Goal: Information Seeking & Learning: Learn about a topic

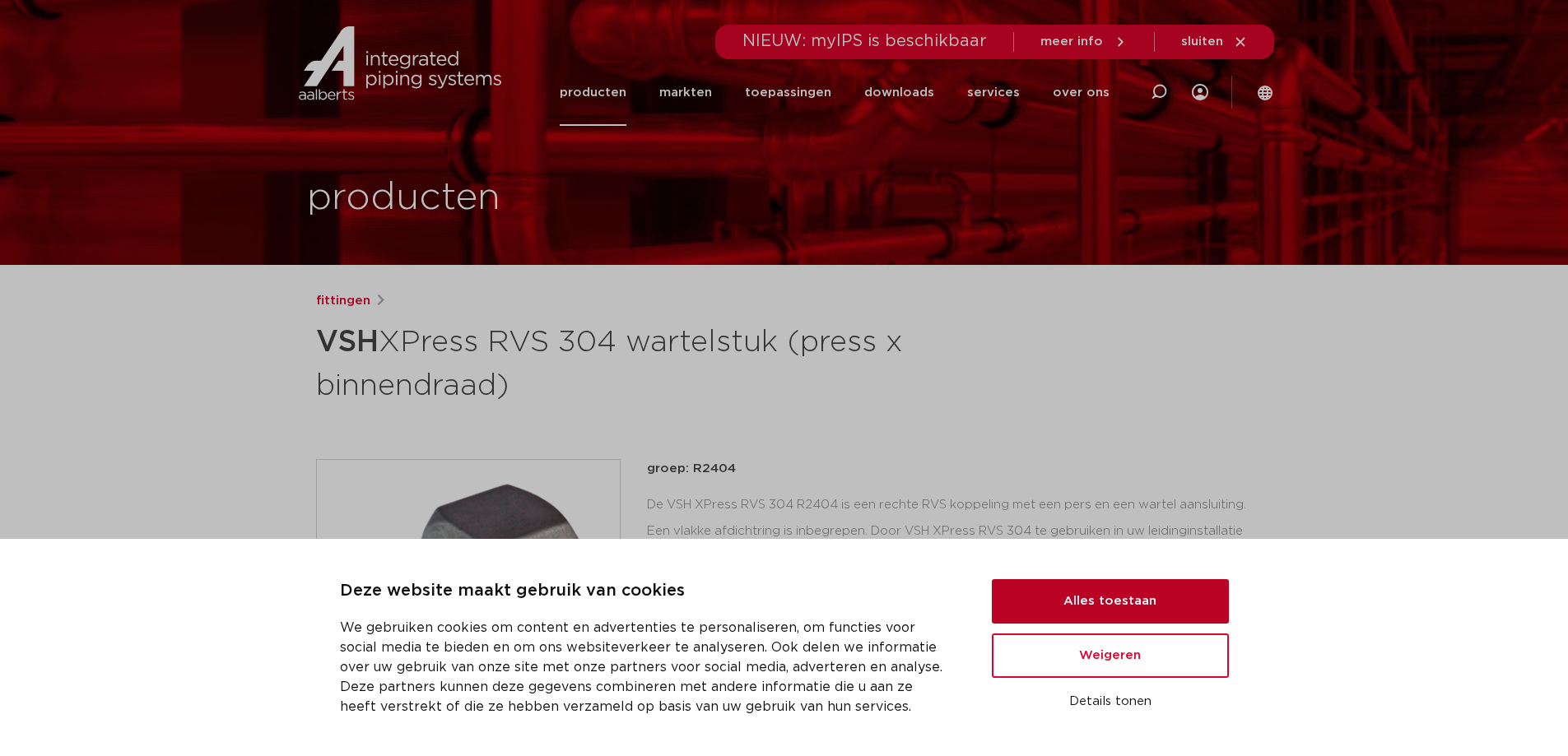
click at [1182, 612] on button "Alles toestaan" at bounding box center [1110, 601] width 237 height 44
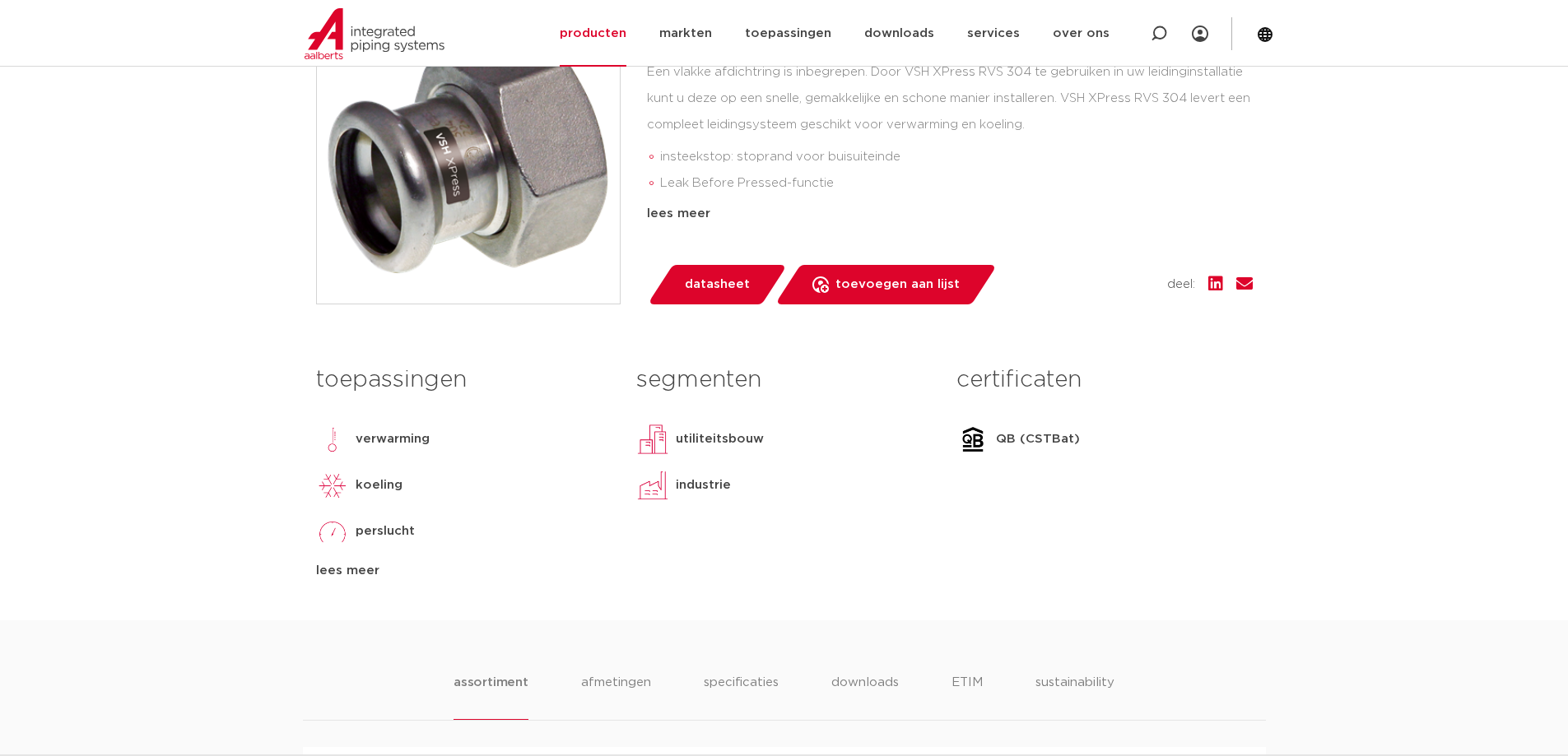
scroll to position [191, 0]
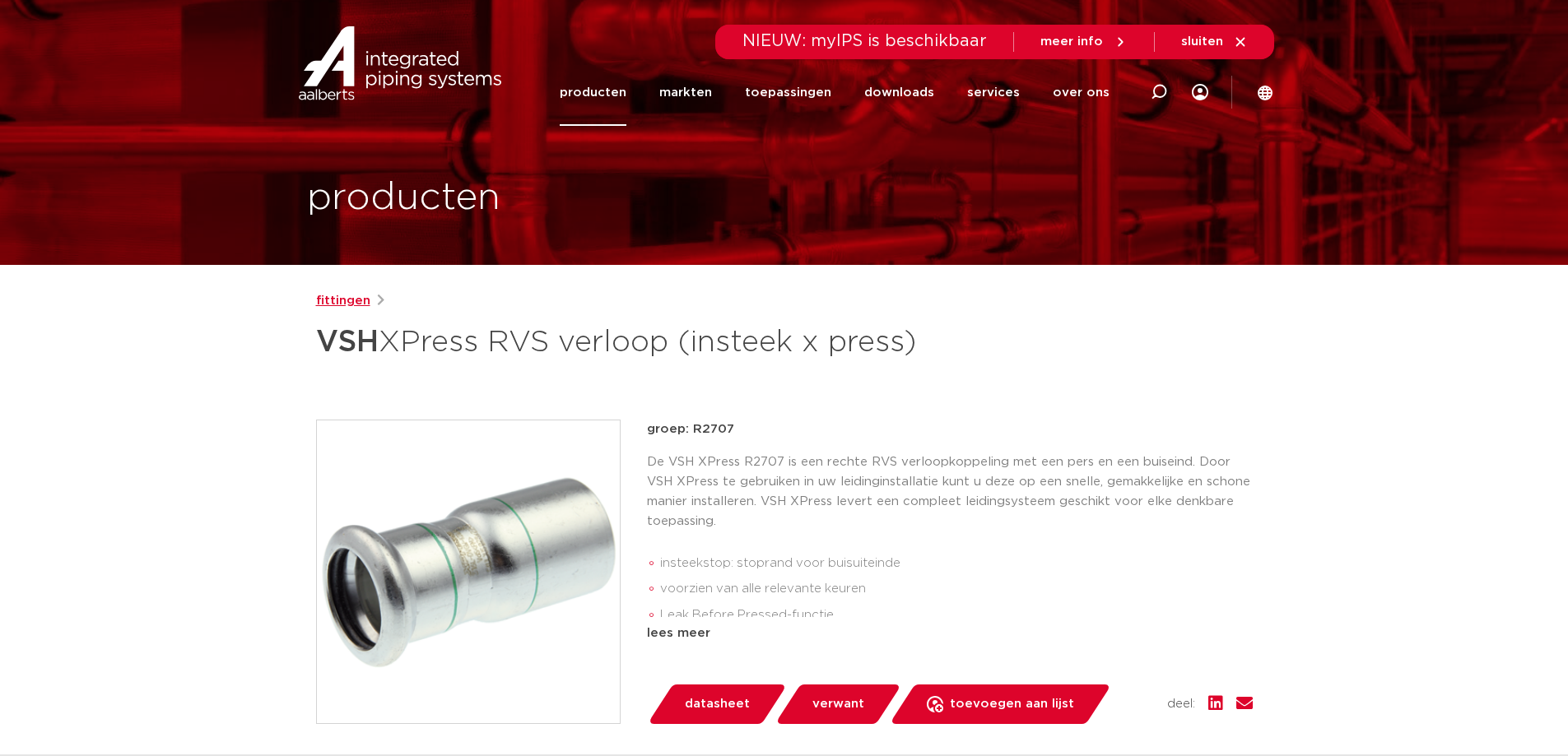
click at [345, 296] on link "fittingen" at bounding box center [343, 301] width 54 height 20
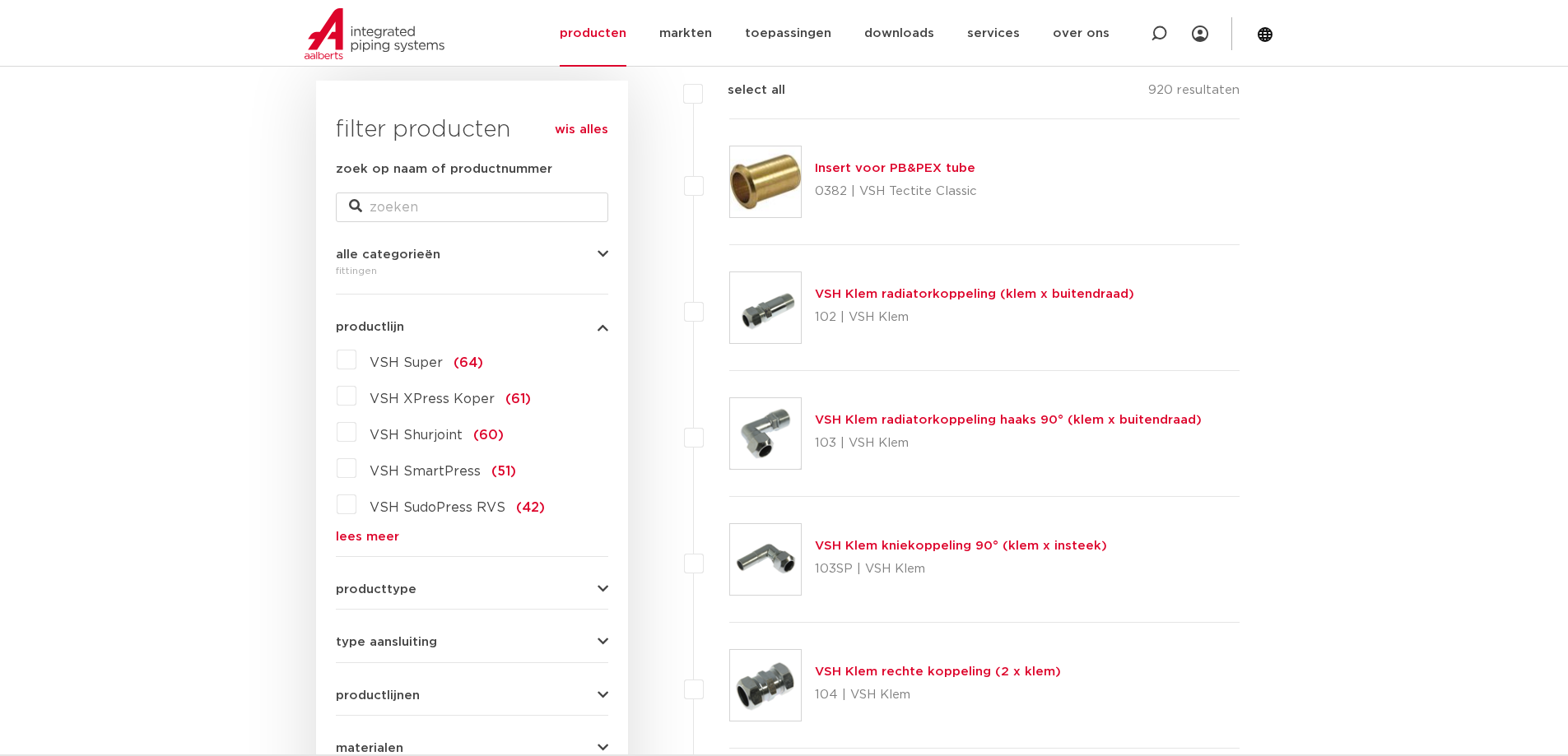
scroll to position [247, 0]
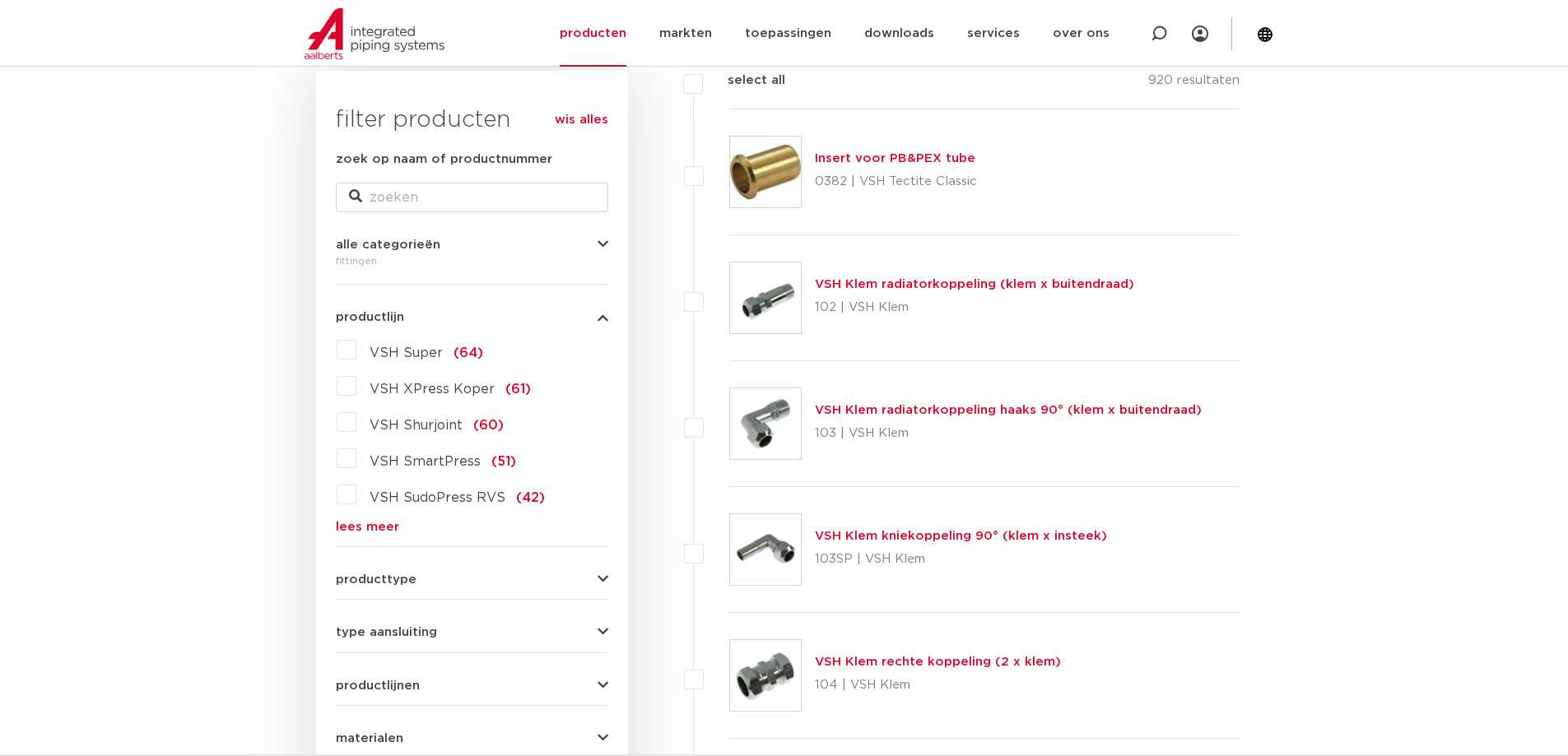
click at [369, 531] on link "lees meer" at bounding box center [472, 527] width 272 height 13
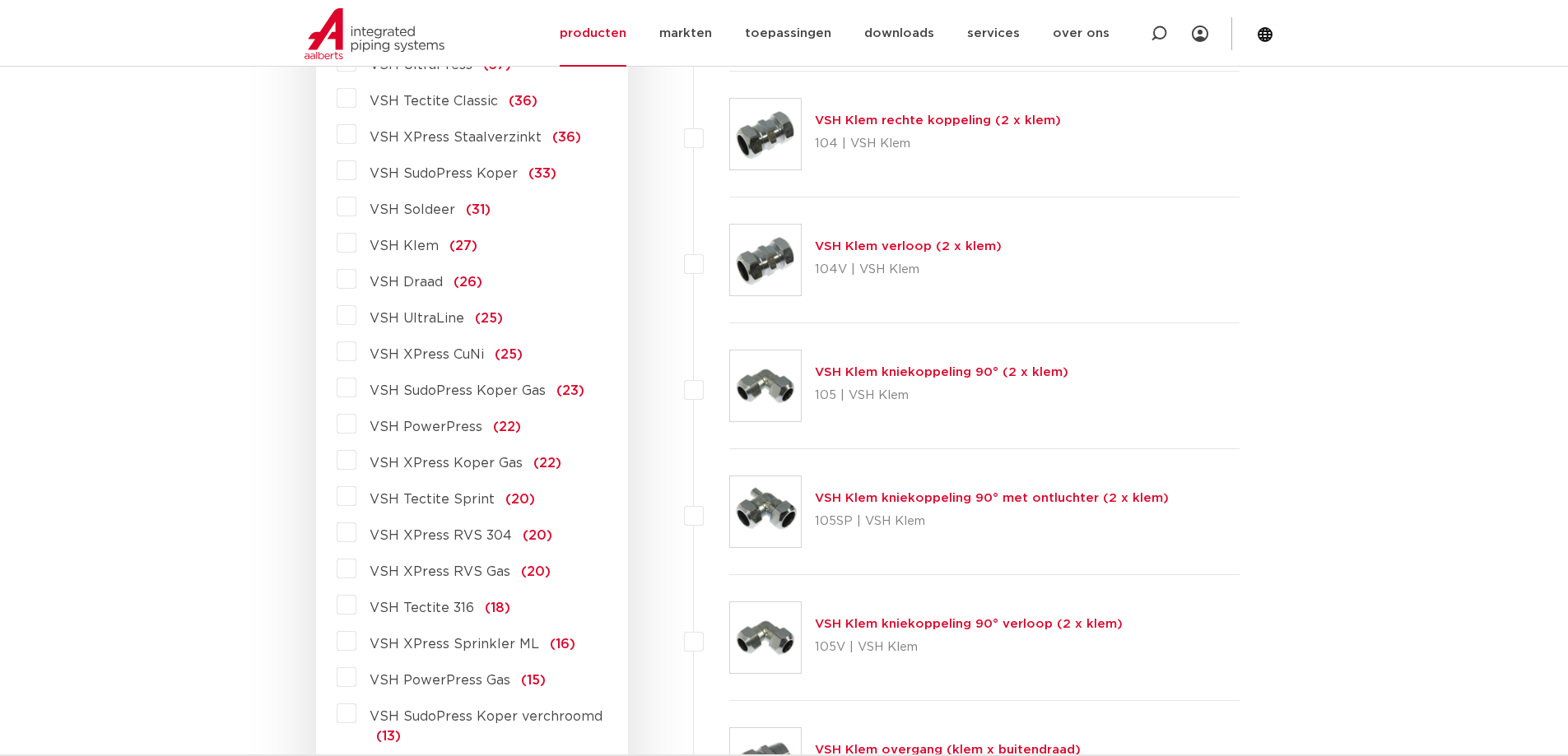
scroll to position [905, 0]
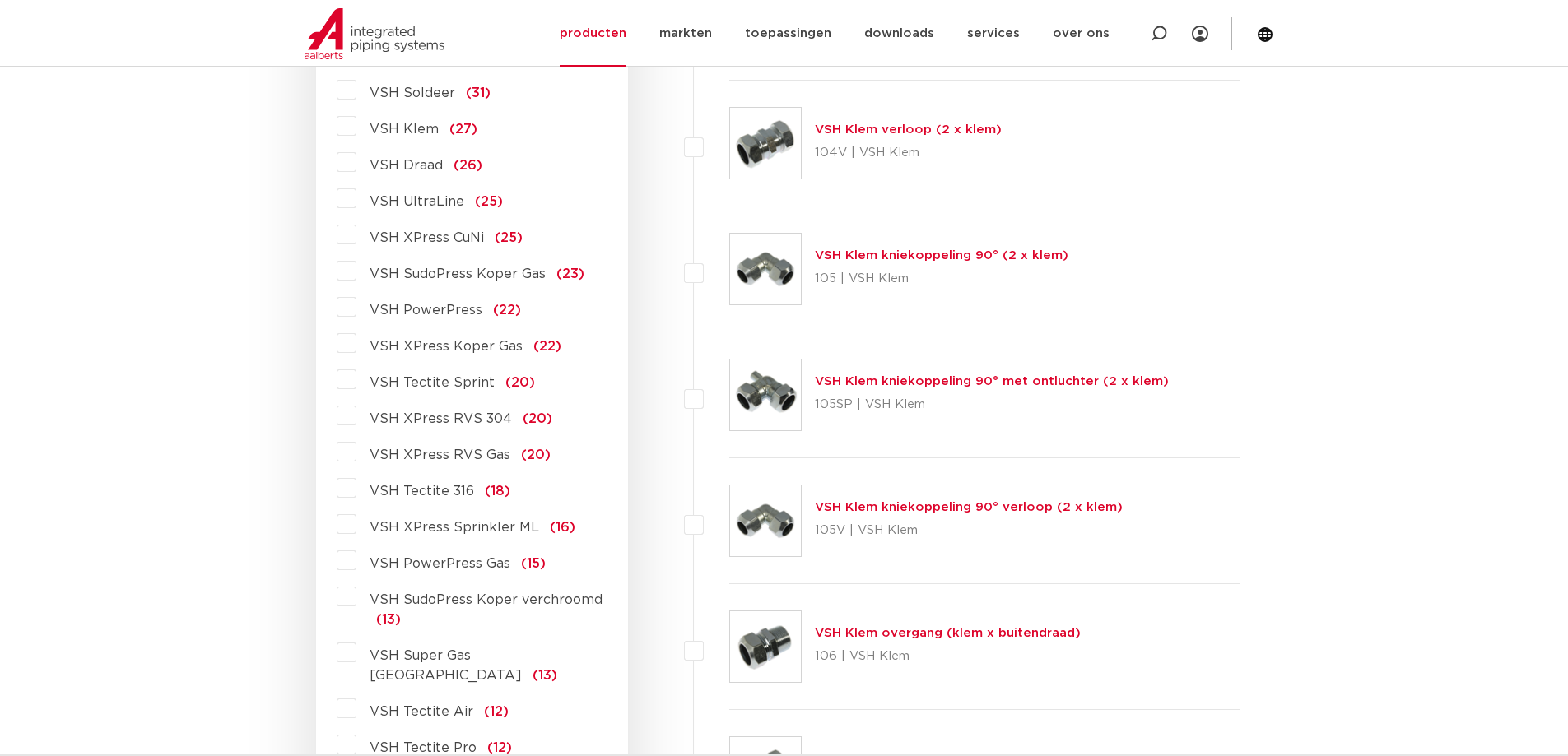
click at [356, 491] on label "VSH Tectite 316 (18)" at bounding box center [433, 488] width 154 height 26
click at [0, 0] on input "VSH Tectite 316 (18)" at bounding box center [0, 0] width 0 height 0
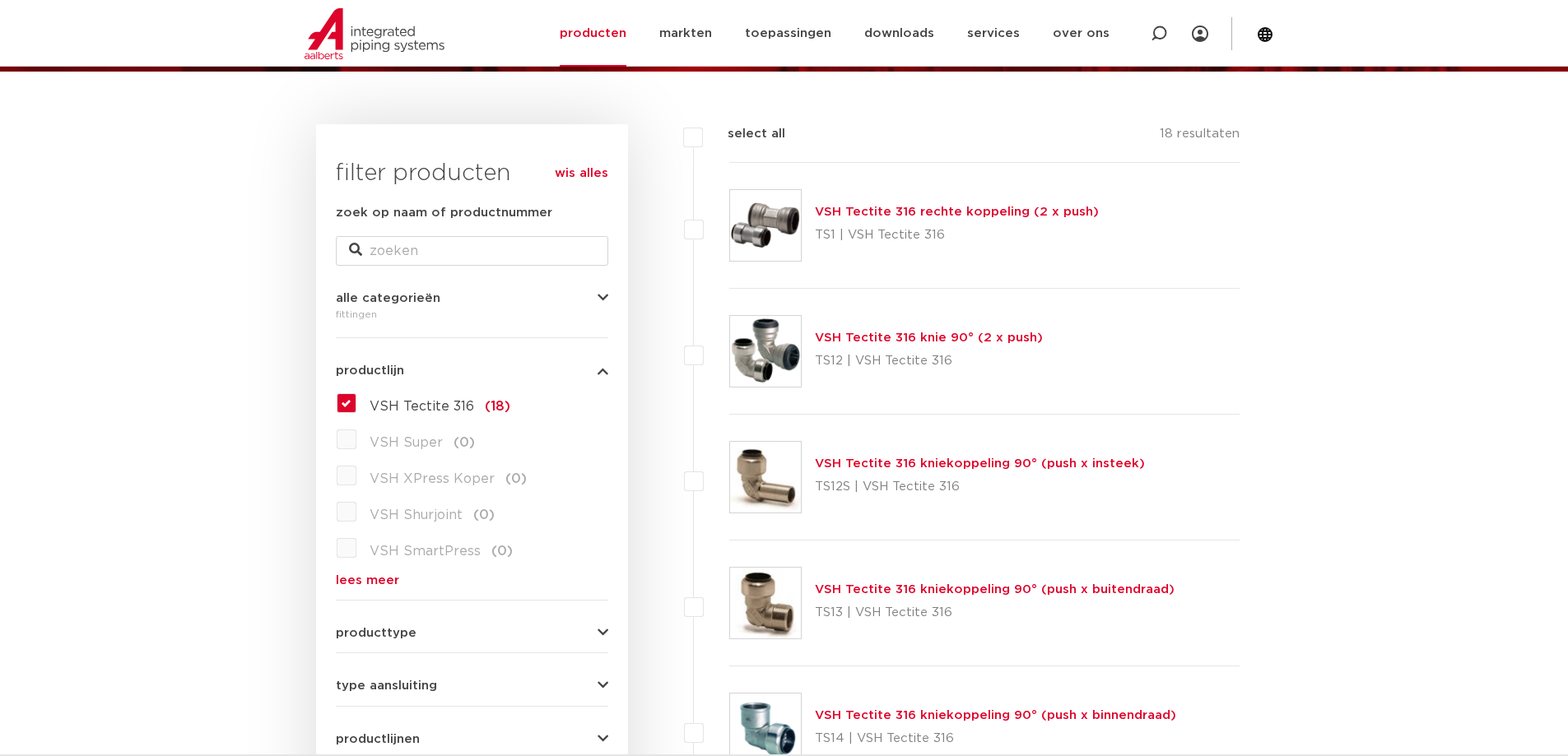
scroll to position [165, 0]
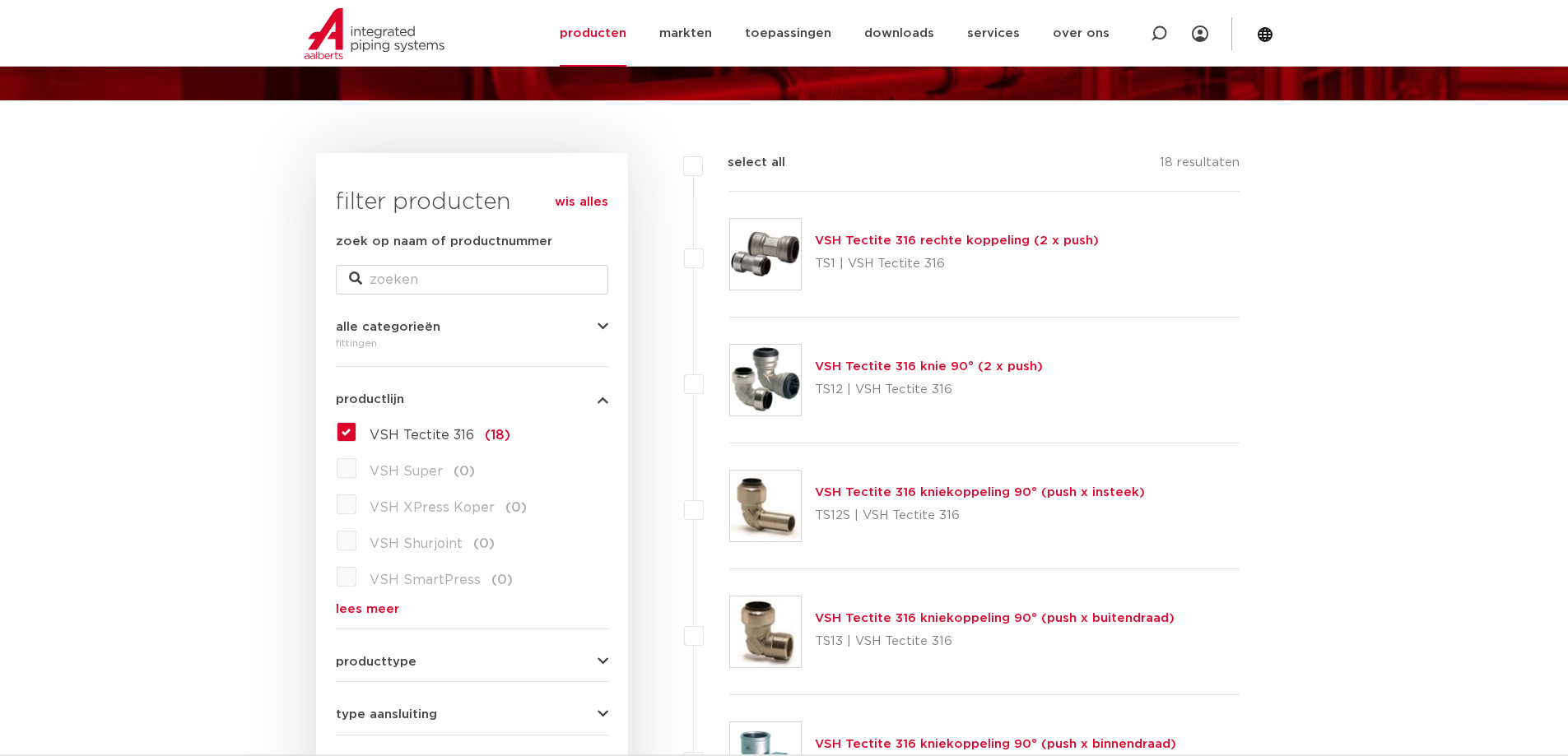
click at [341, 442] on div "VSH Tectite 316 (18) VSH Super (0) VSH XPress Koper (0) VSH Shurjoint (0) VSH S…" at bounding box center [472, 517] width 272 height 197
click at [356, 431] on label "VSH Tectite 316 (18)" at bounding box center [433, 431] width 154 height 26
click at [0, 0] on input "VSH Tectite 316 (18)" at bounding box center [0, 0] width 0 height 0
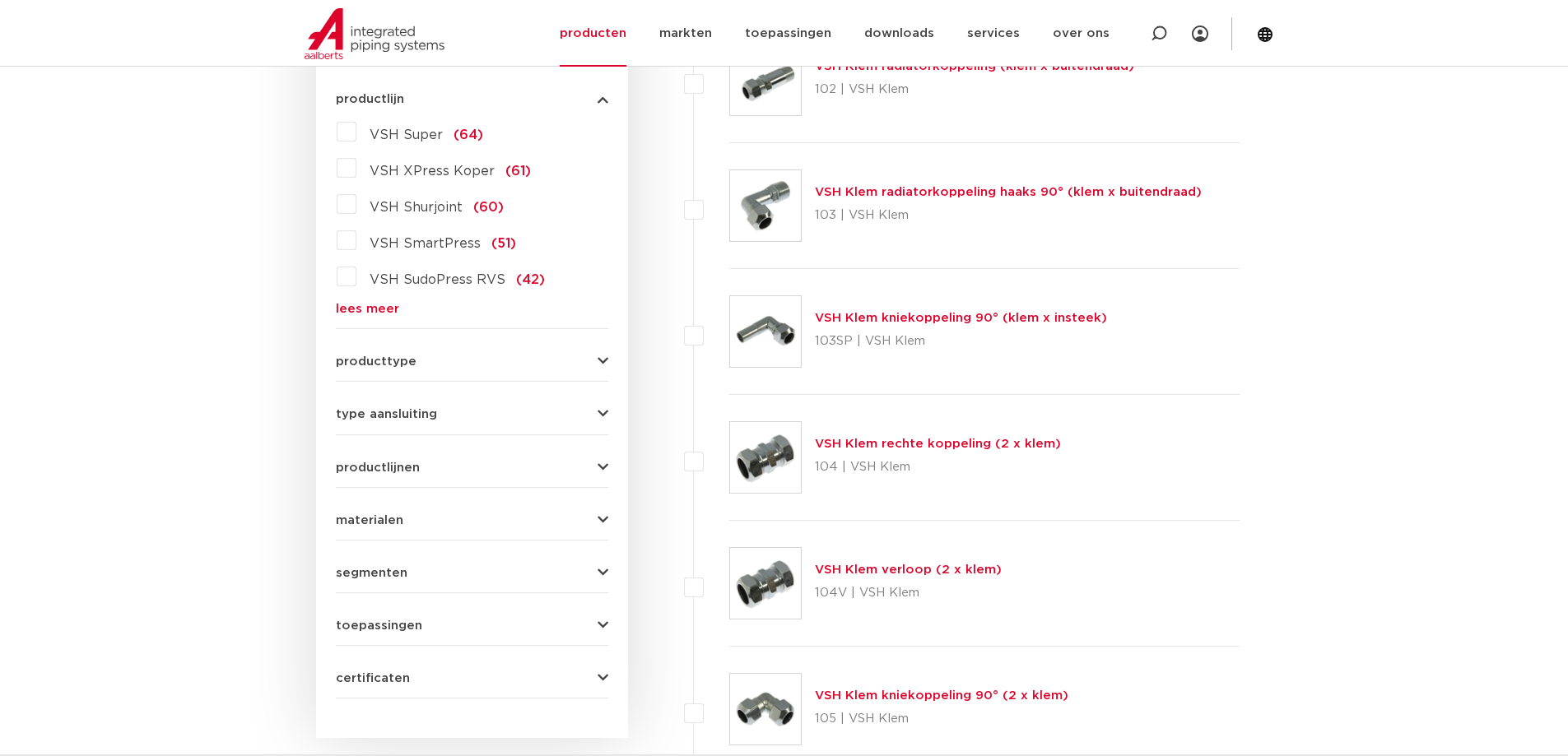
scroll to position [494, 0]
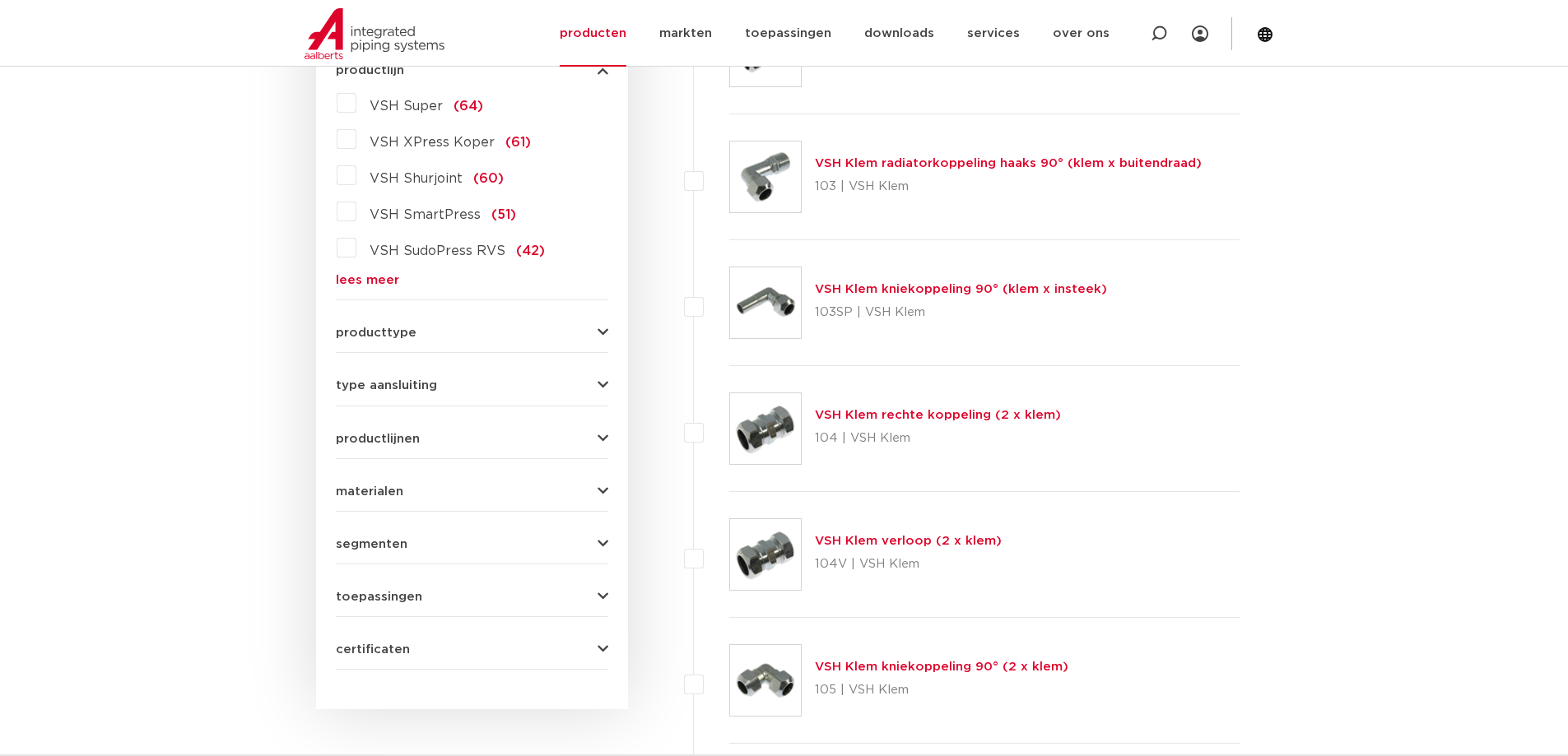
click at [396, 488] on span "materialen" at bounding box center [369, 491] width 67 height 13
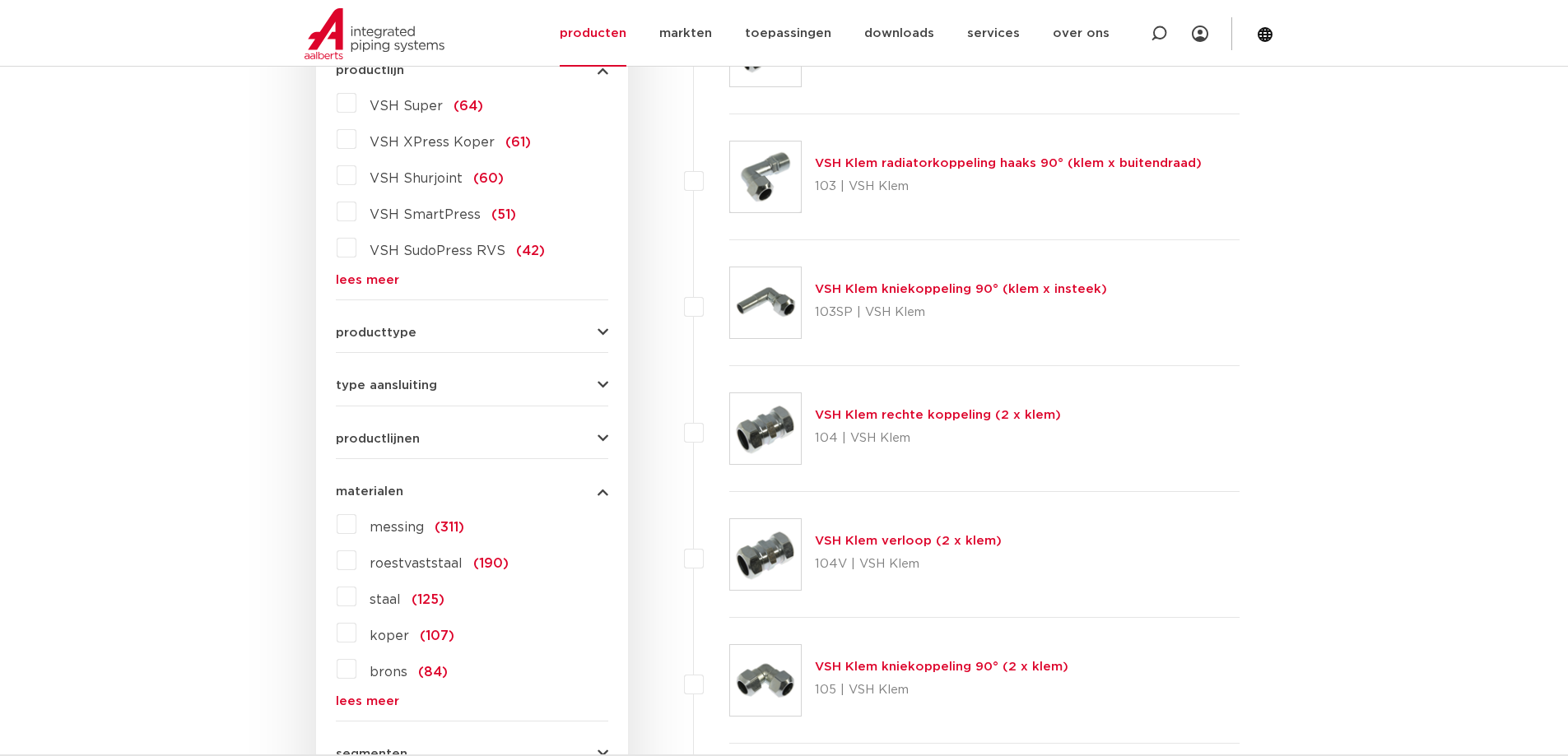
click at [352, 703] on link "lees meer" at bounding box center [472, 702] width 272 height 13
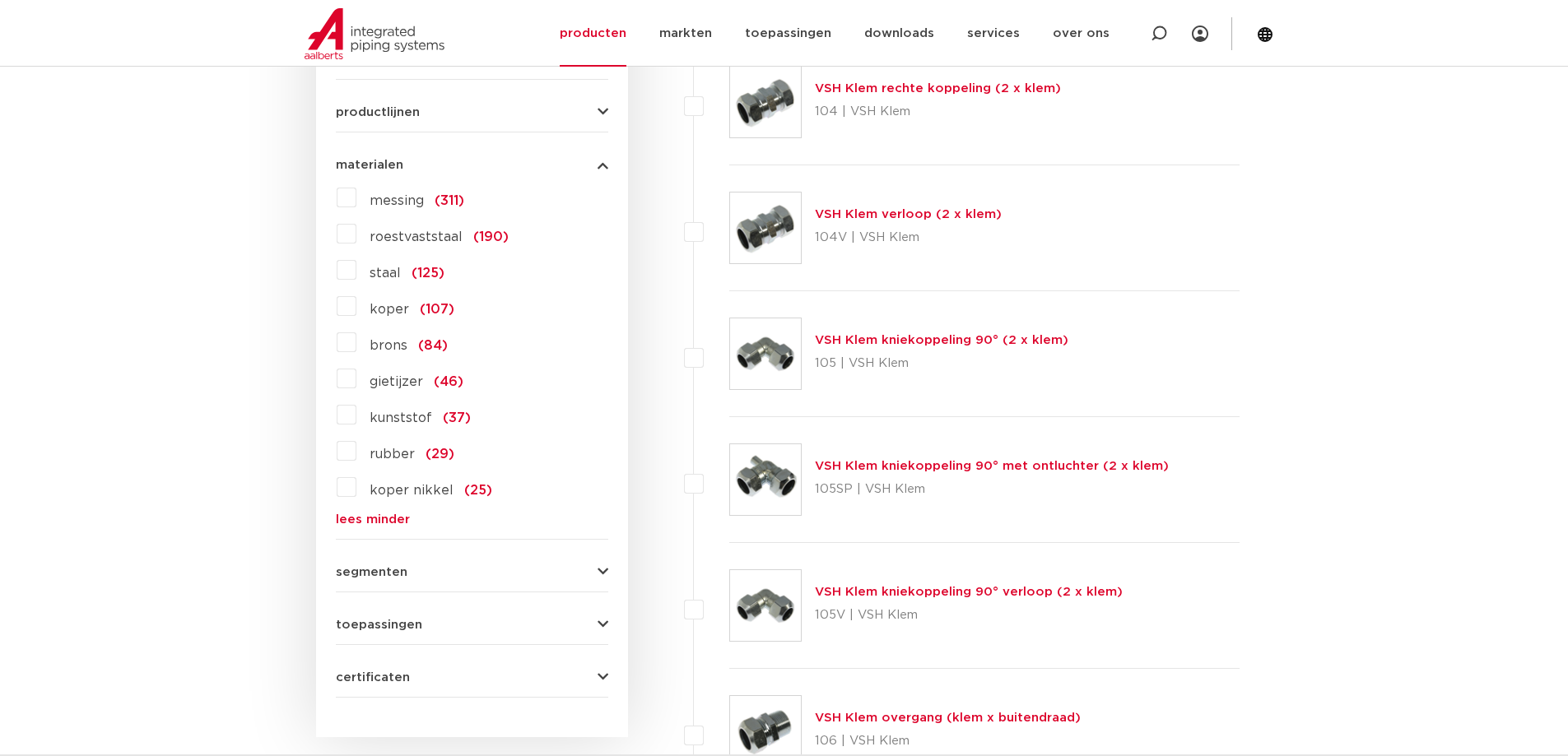
scroll to position [823, 0]
click at [356, 230] on label "roestvaststaal (190)" at bounding box center [433, 230] width 152 height 26
click at [0, 0] on input "roestvaststaal (190)" at bounding box center [0, 0] width 0 height 0
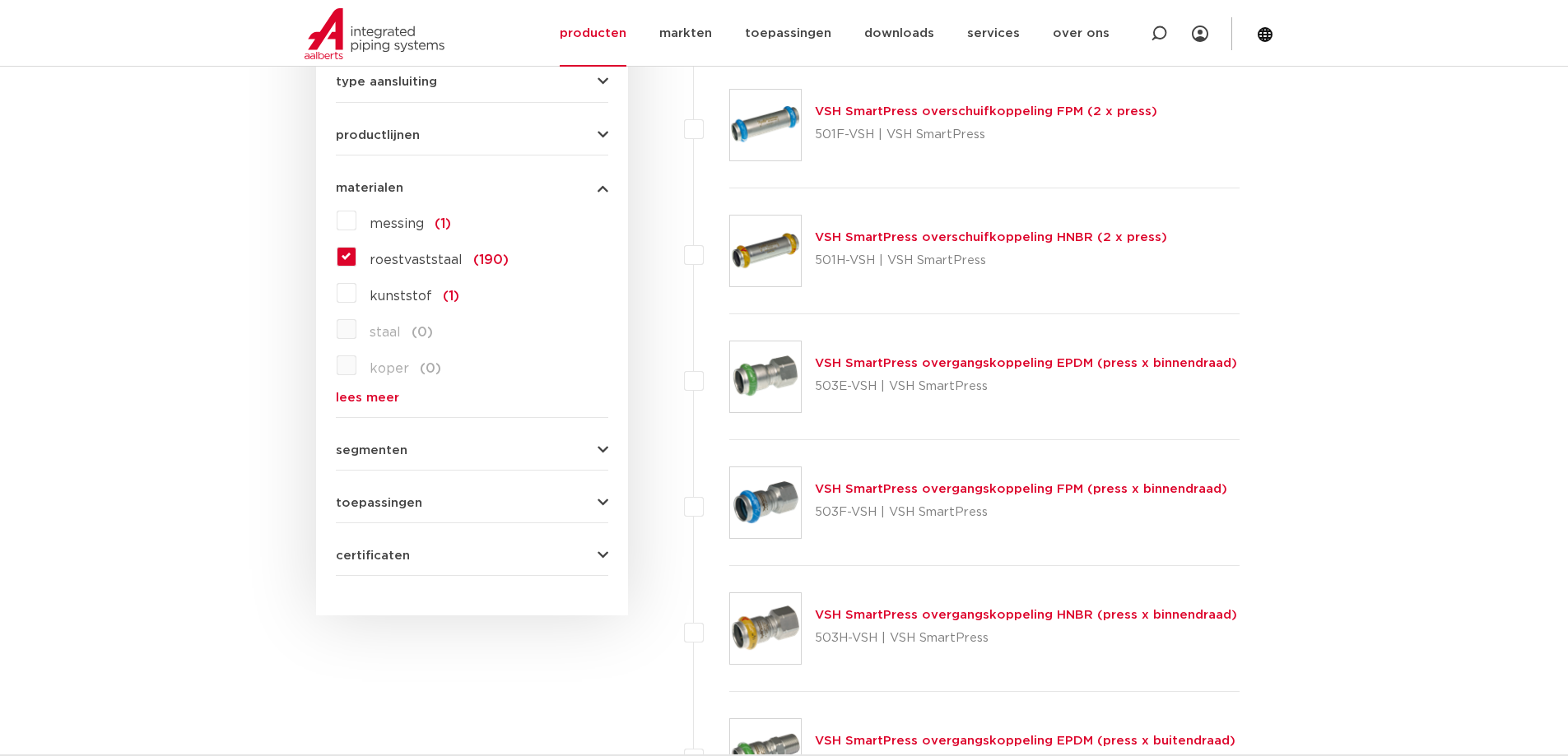
scroll to position [823, 0]
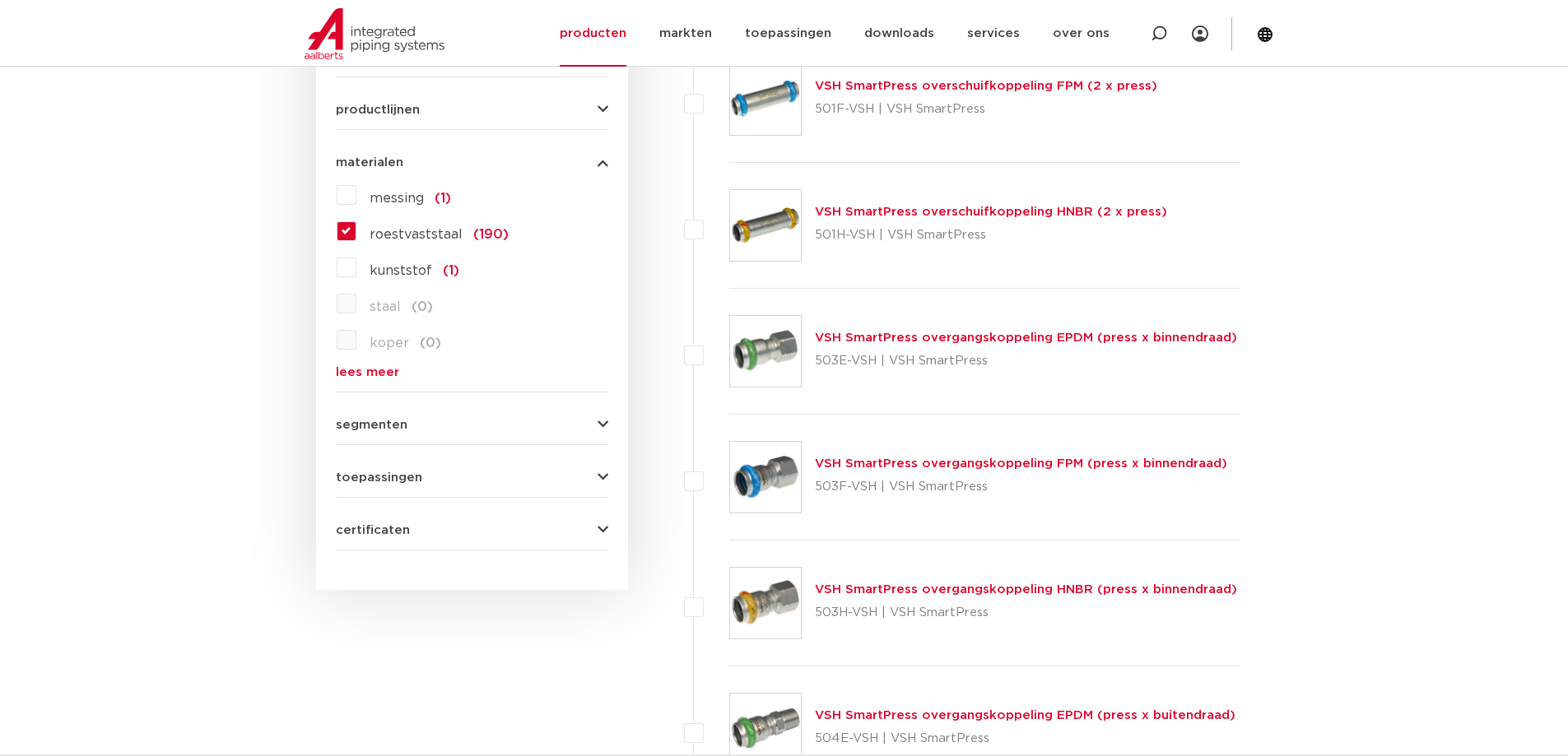
click at [385, 430] on span "segmenten" at bounding box center [371, 425] width 72 height 13
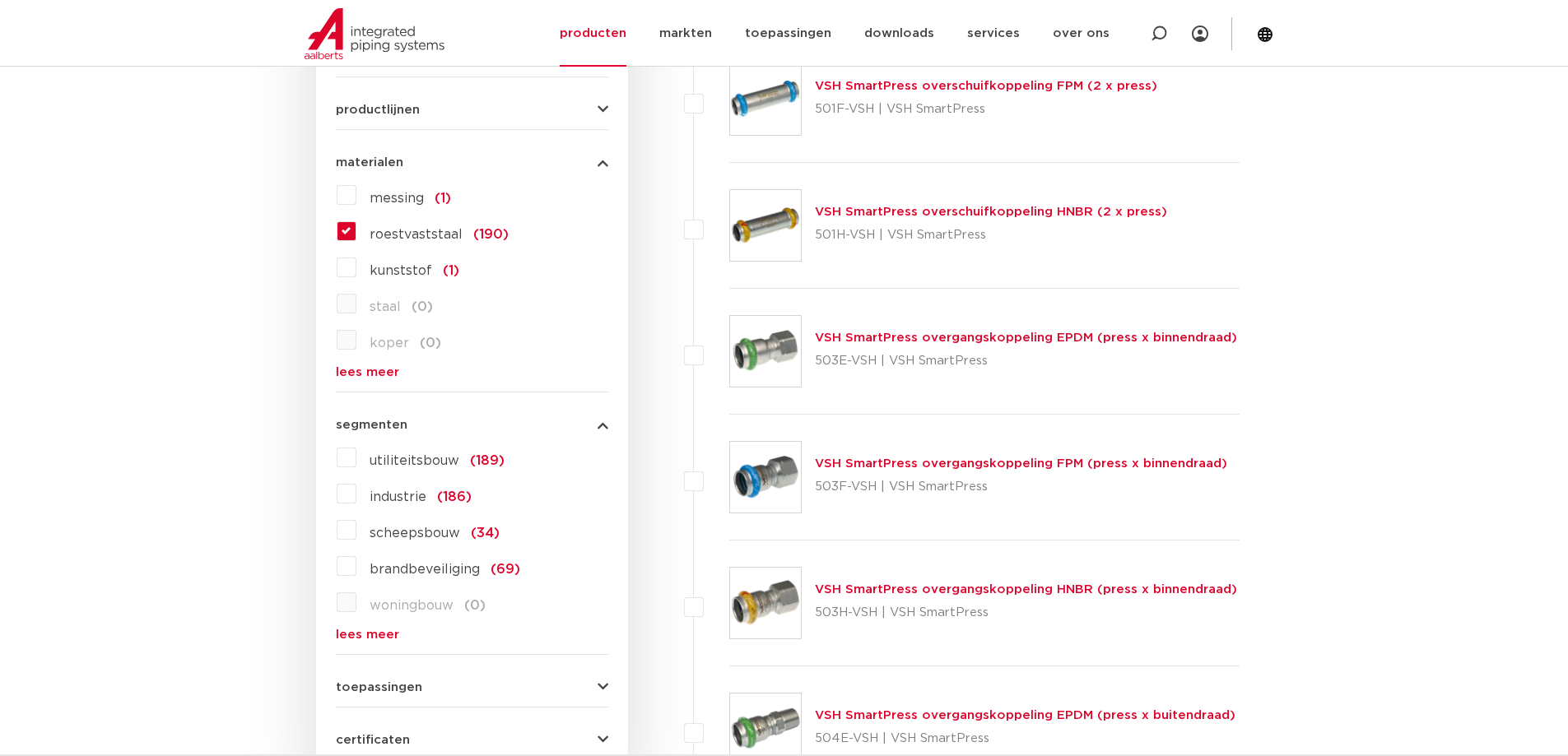
click at [385, 429] on span "segmenten" at bounding box center [371, 425] width 72 height 13
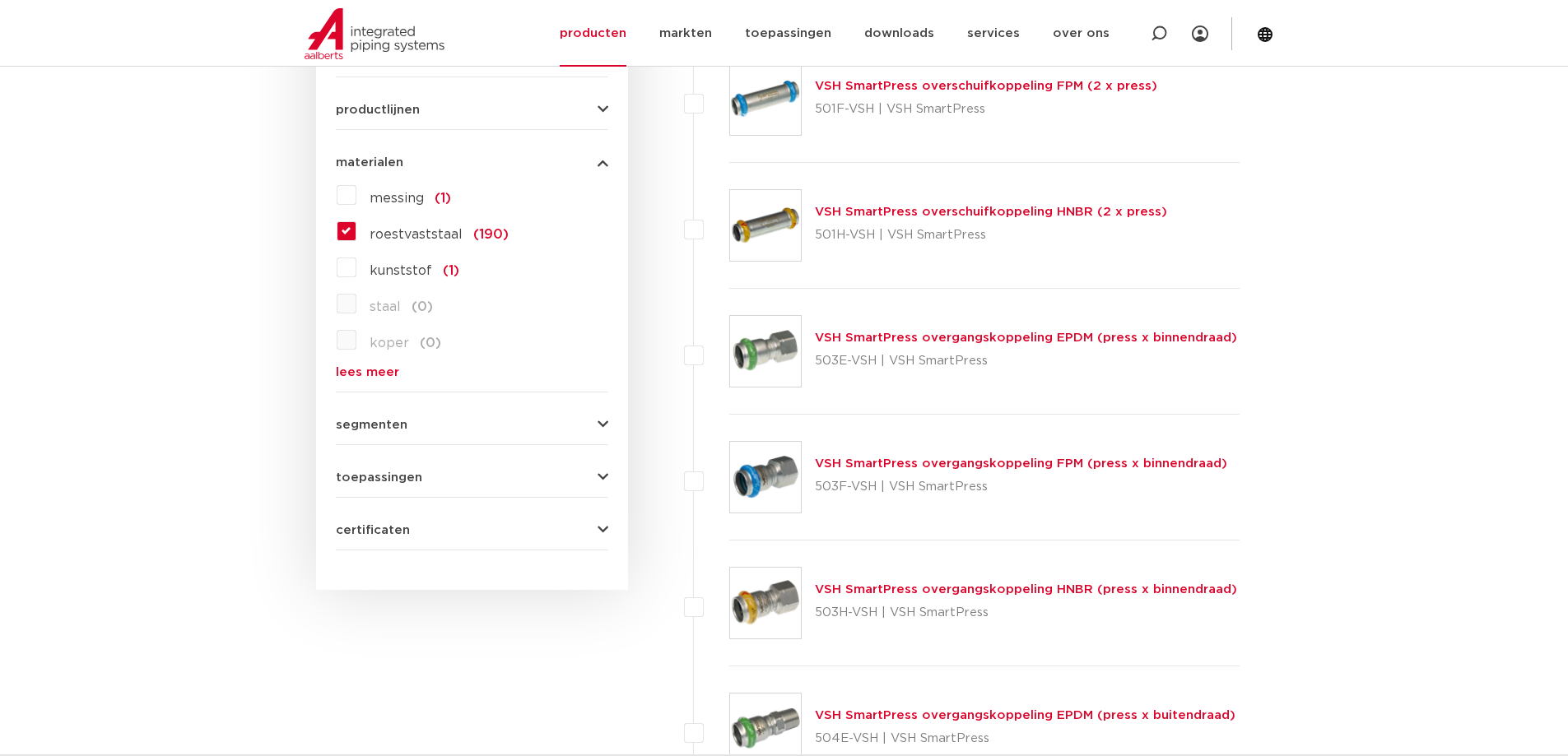
click at [372, 476] on span "toepassingen" at bounding box center [378, 478] width 86 height 13
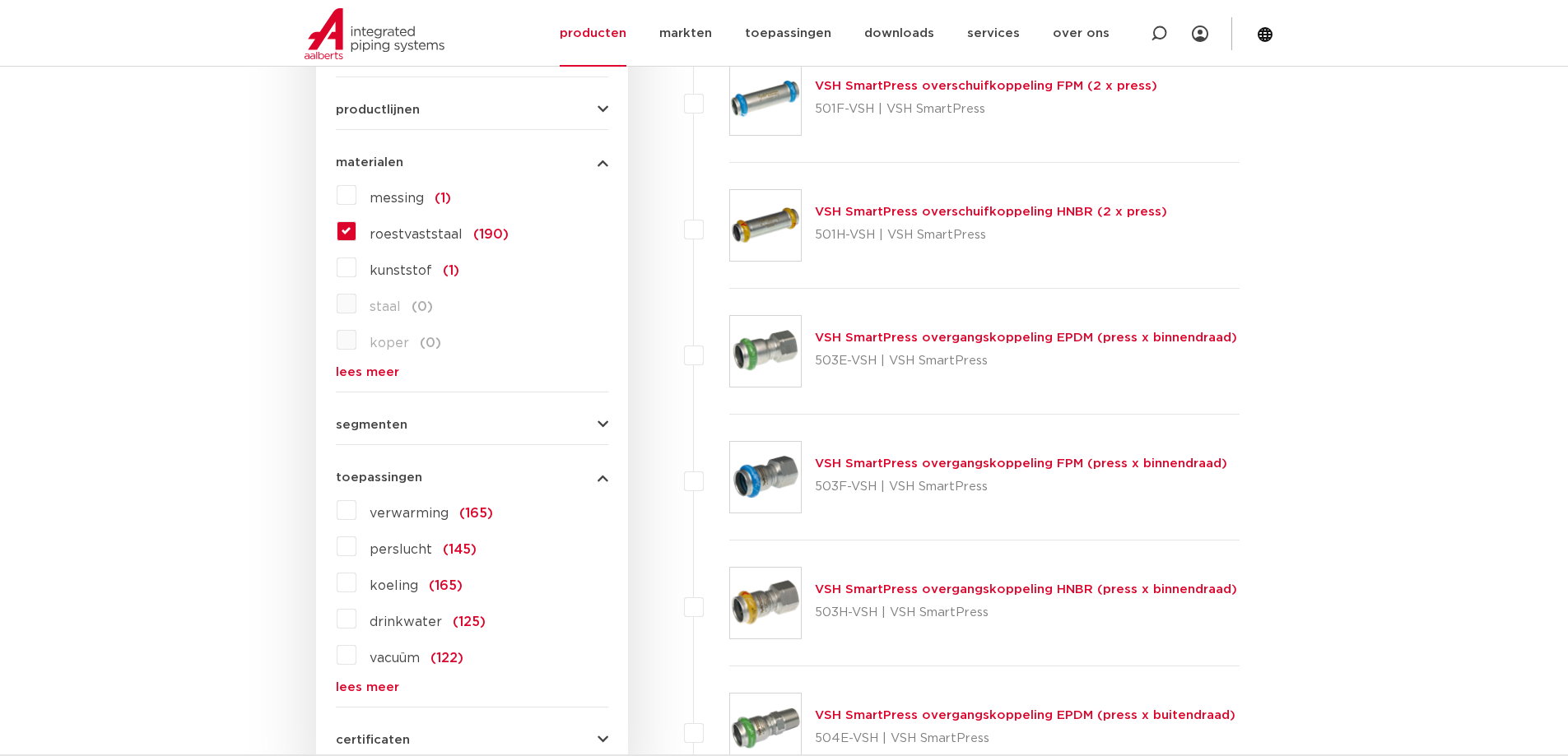
click at [372, 476] on span "toepassingen" at bounding box center [378, 478] width 86 height 13
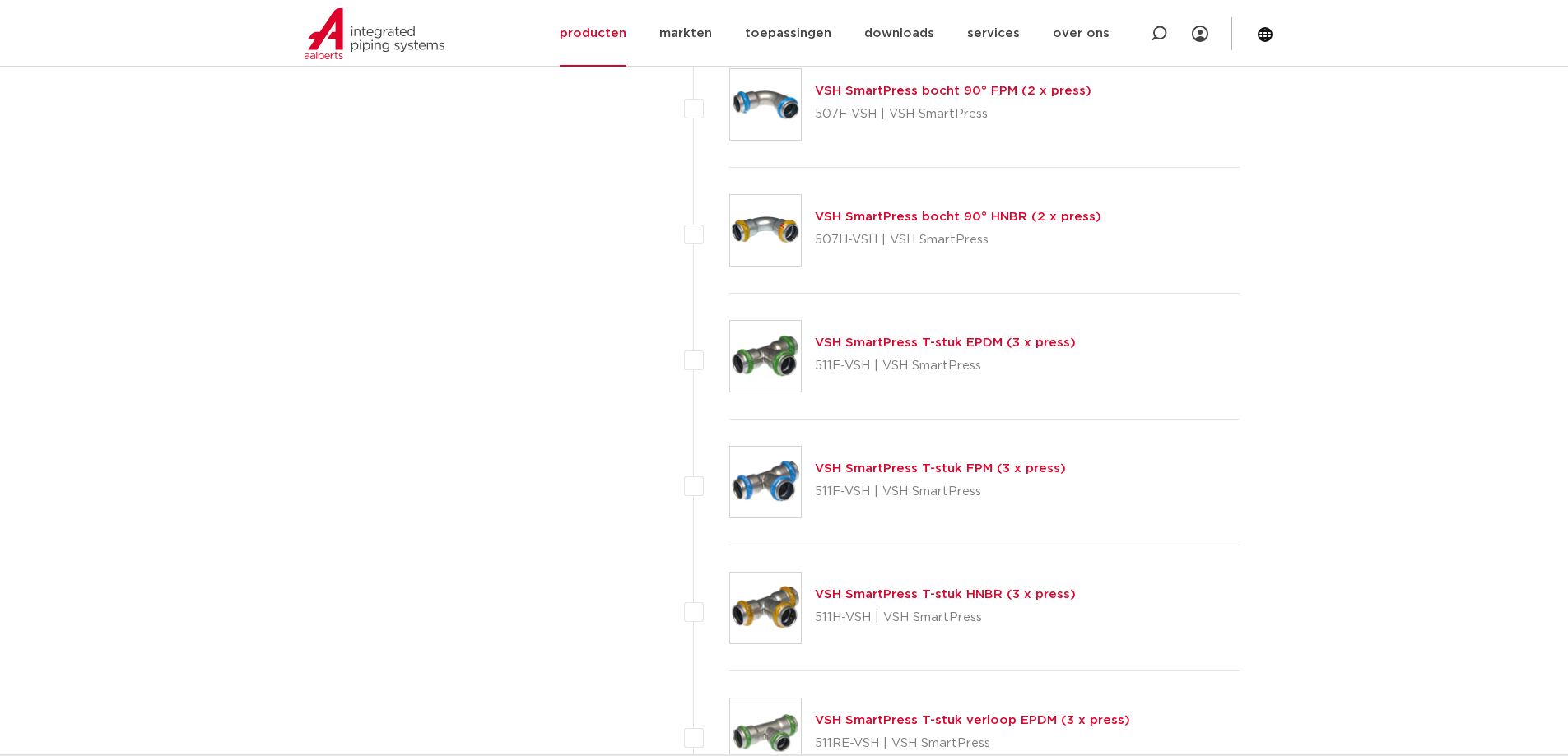
scroll to position [3126, 0]
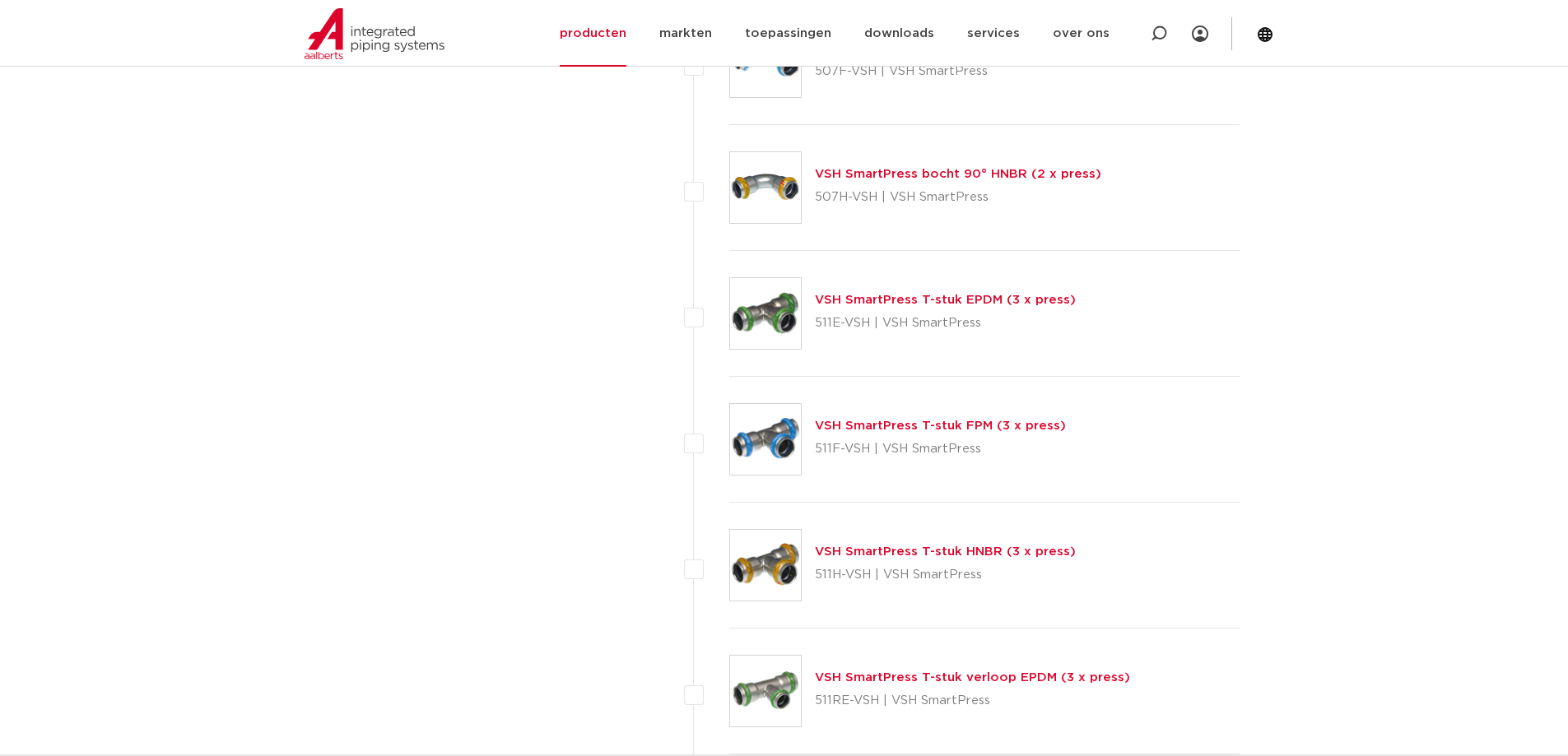
click at [904, 424] on link "VSH SmartPress T-stuk FPM (3 x press)" at bounding box center [940, 426] width 251 height 13
